Goal: Task Accomplishment & Management: Use online tool/utility

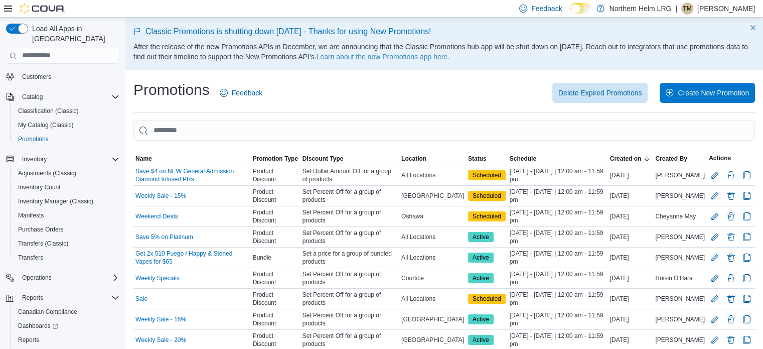
scroll to position [86, 0]
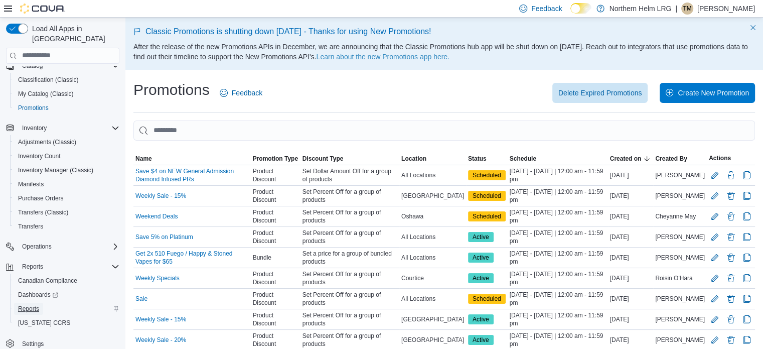
click at [32, 305] on span "Reports" at bounding box center [28, 309] width 21 height 8
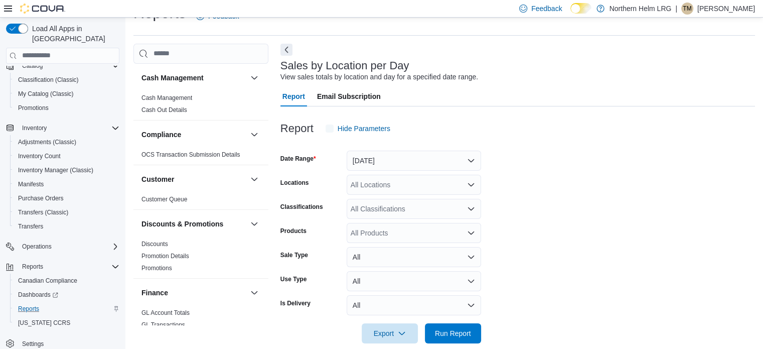
scroll to position [23, 0]
click at [459, 325] on span "Run Report" at bounding box center [453, 332] width 44 height 20
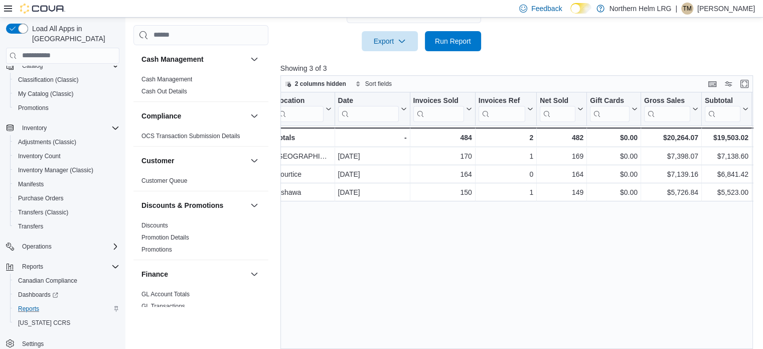
scroll to position [73, 0]
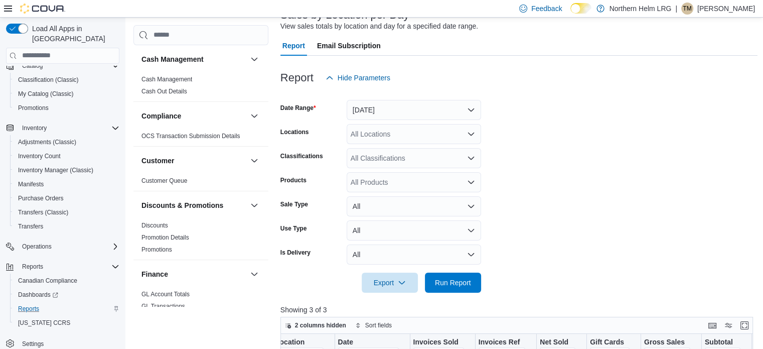
click at [380, 99] on div at bounding box center [519, 94] width 478 height 12
